Goal: Check status: Check status

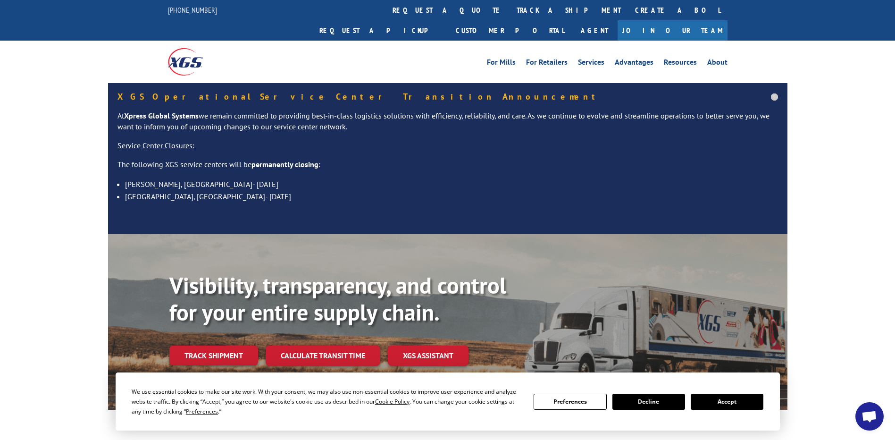
click at [510, 6] on link "track a shipment" at bounding box center [569, 10] width 118 height 20
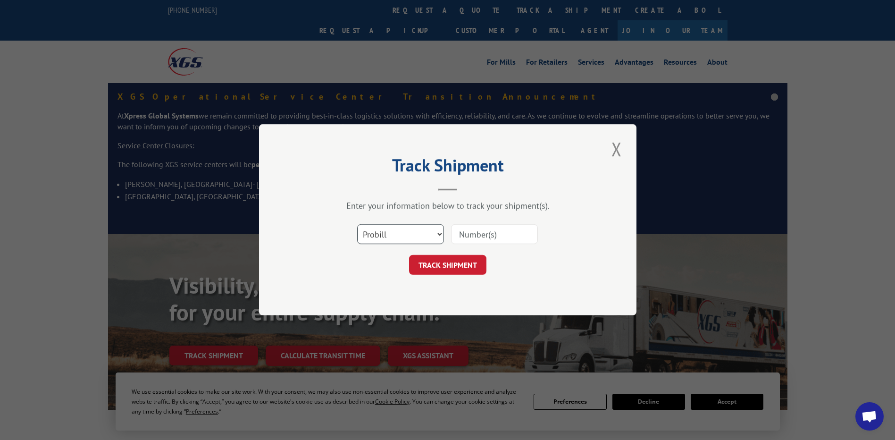
click at [375, 229] on select "Select category... Probill BOL PO" at bounding box center [400, 235] width 87 height 20
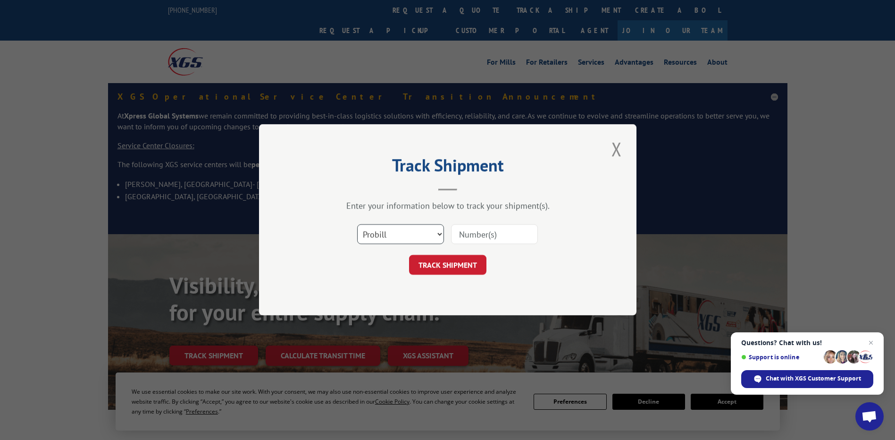
select select "po"
click at [357, 225] on select "Select category... Probill BOL PO" at bounding box center [400, 235] width 87 height 20
click at [479, 236] on input at bounding box center [494, 235] width 87 height 20
paste input "30446926"
type input "30446926"
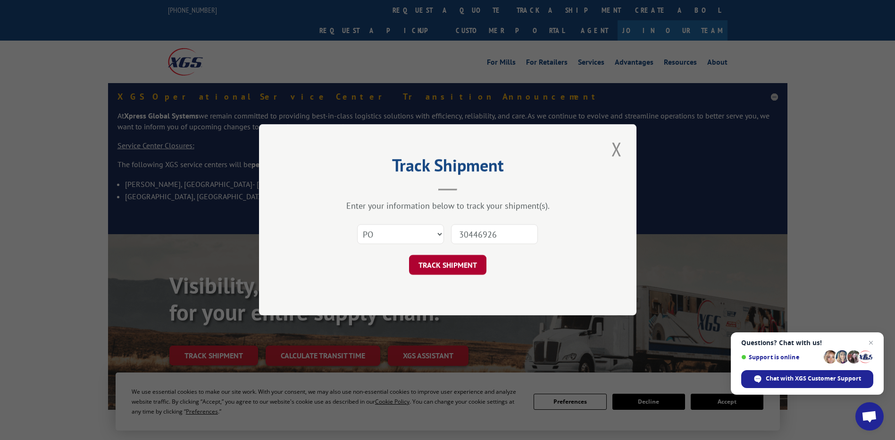
click at [456, 260] on button "TRACK SHIPMENT" at bounding box center [447, 265] width 77 height 20
